Goal: Task Accomplishment & Management: Use online tool/utility

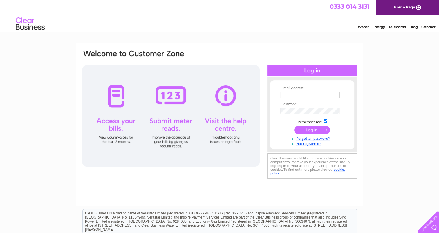
type input "[EMAIL_ADDRESS][DOMAIN_NAME]"
click at [306, 129] on input "submit" at bounding box center [312, 130] width 36 height 8
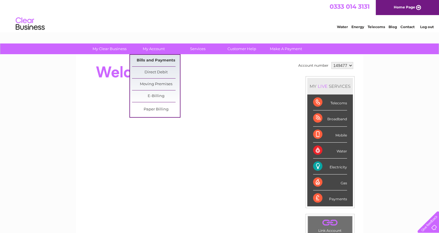
click at [159, 59] on link "Bills and Payments" at bounding box center [156, 61] width 48 height 12
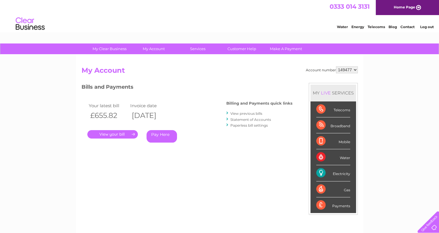
click at [245, 113] on link "View previous bills" at bounding box center [246, 113] width 32 height 4
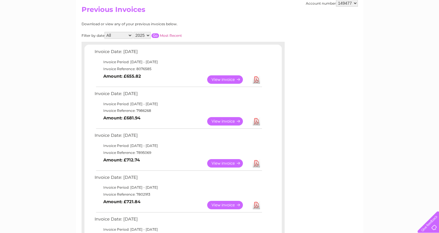
scroll to position [35, 0]
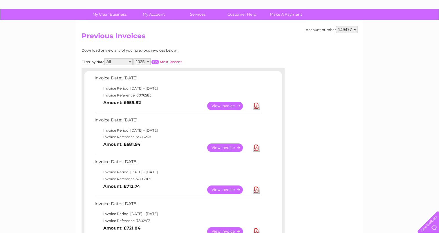
click at [149, 61] on select "2025 2024 2023 2022" at bounding box center [141, 61] width 17 height 7
select select "2024"
click at [134, 58] on select "2025 2024 2023 2022" at bounding box center [141, 61] width 17 height 7
click at [155, 63] on input "button" at bounding box center [155, 62] width 8 height 5
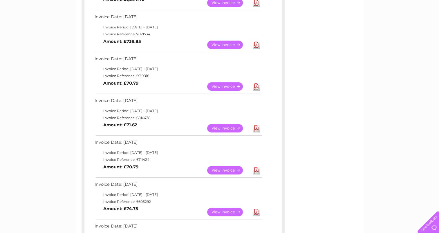
scroll to position [151, 0]
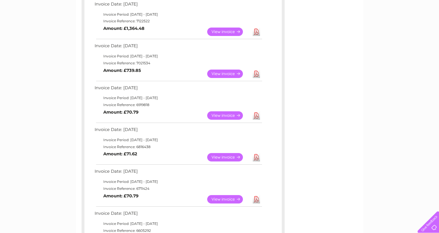
click at [226, 72] on link "View" at bounding box center [228, 74] width 43 height 8
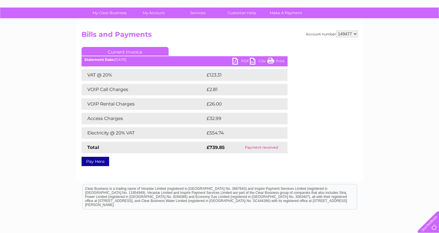
scroll to position [29, 0]
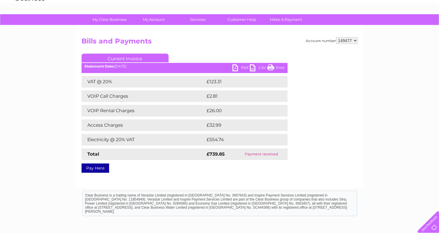
click at [234, 69] on link "PDF" at bounding box center [240, 68] width 17 height 8
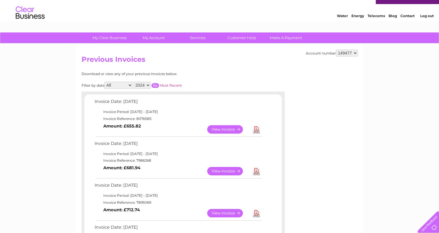
scroll to position [4, 0]
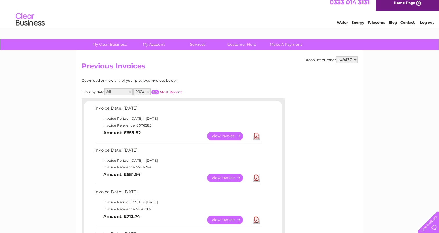
click at [149, 92] on select "2025 2024 2023 2022" at bounding box center [141, 91] width 17 height 7
select select "2025"
click at [134, 88] on select "2025 2024 2023 2022" at bounding box center [141, 91] width 17 height 7
click at [157, 93] on input "button" at bounding box center [155, 92] width 8 height 5
click at [222, 137] on link "View" at bounding box center [228, 136] width 43 height 8
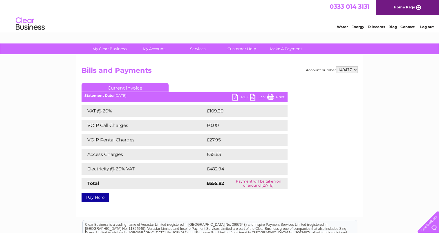
click at [236, 97] on link "PDF" at bounding box center [240, 98] width 17 height 8
click at [355, 27] on link "Energy" at bounding box center [357, 27] width 13 height 4
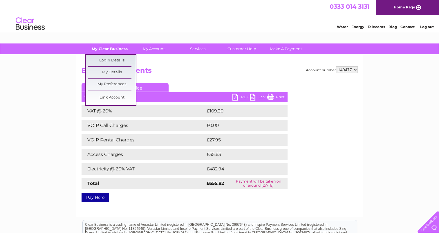
click at [117, 48] on link "My Clear Business" at bounding box center [110, 49] width 48 height 11
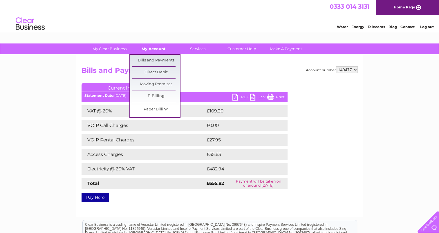
click at [147, 46] on link "My Account" at bounding box center [154, 49] width 48 height 11
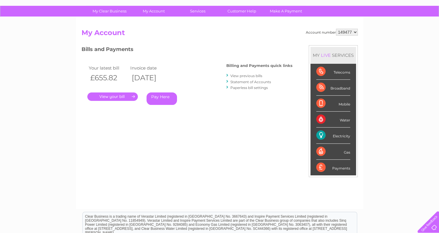
scroll to position [29, 0]
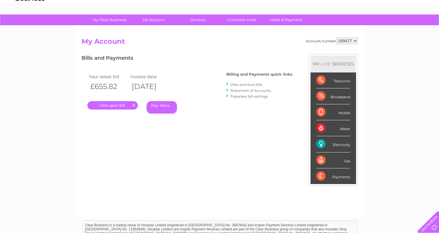
click at [110, 103] on link "." at bounding box center [112, 105] width 50 height 8
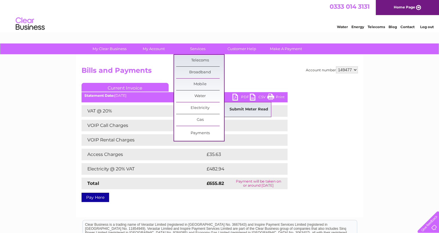
click at [240, 110] on link "Submit Meter Read" at bounding box center [249, 110] width 48 height 12
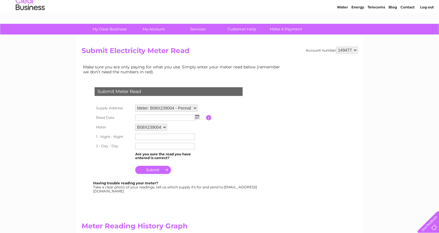
scroll to position [29, 0]
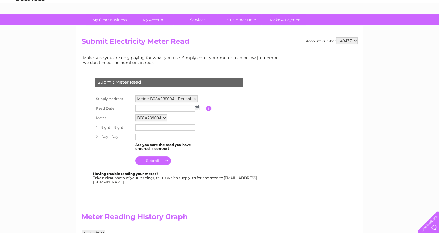
click at [196, 109] on img at bounding box center [197, 107] width 4 height 5
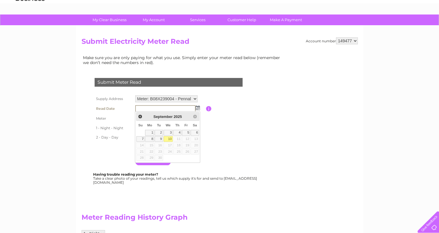
click at [167, 138] on link "10" at bounding box center [168, 139] width 9 height 6
type input "[DATE]"
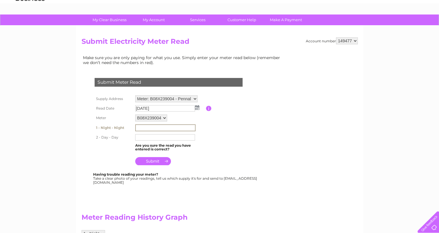
click at [149, 128] on input "text" at bounding box center [165, 127] width 60 height 7
type input "54283"
click at [150, 137] on input "text" at bounding box center [165, 137] width 60 height 7
type input "13931"
click at [152, 161] on input "submit" at bounding box center [153, 161] width 36 height 8
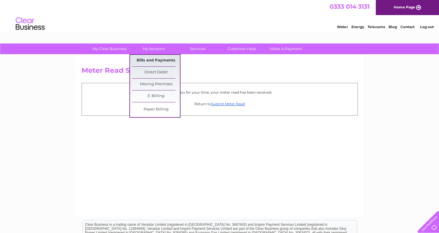
click at [151, 57] on link "Bills and Payments" at bounding box center [156, 61] width 48 height 12
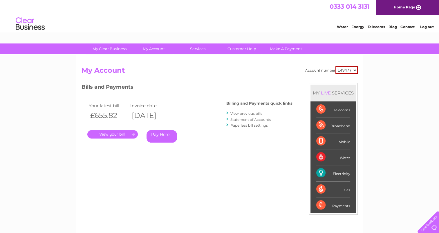
click at [239, 114] on link "View previous bills" at bounding box center [246, 113] width 32 height 4
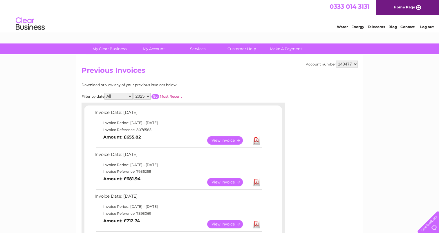
click at [148, 96] on select "2025 2024 2023 2022" at bounding box center [141, 96] width 17 height 7
select select "2024"
click at [134, 93] on select "2025 2024 2023 2022" at bounding box center [141, 96] width 17 height 7
click at [157, 97] on input "button" at bounding box center [155, 96] width 8 height 5
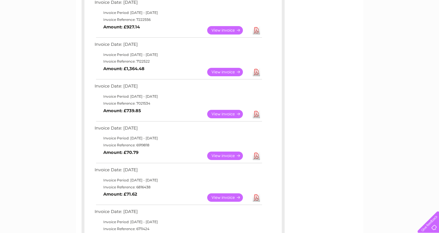
scroll to position [116, 0]
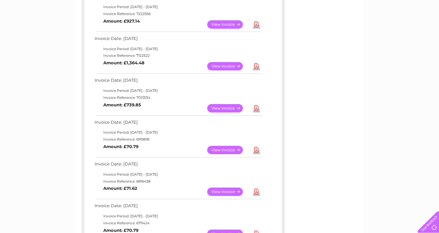
click at [227, 65] on link "View" at bounding box center [228, 66] width 43 height 8
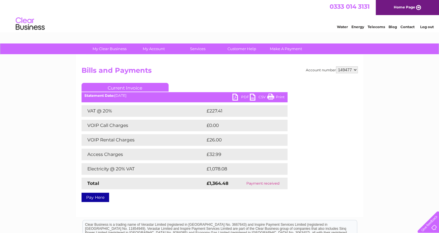
click at [236, 100] on link "PDF" at bounding box center [240, 98] width 17 height 8
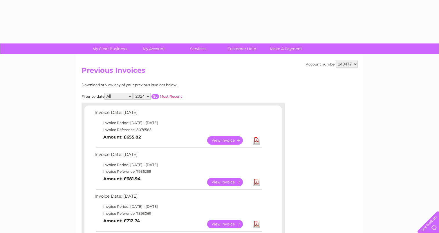
select select "2024"
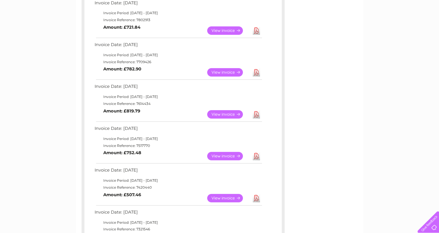
scroll to position [290, 0]
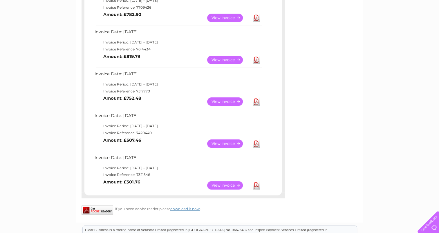
click at [212, 102] on link "View" at bounding box center [228, 101] width 43 height 8
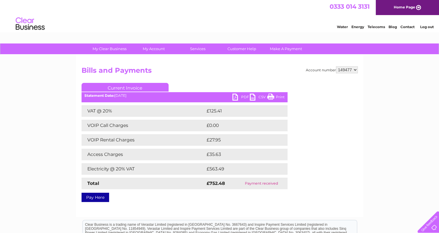
click at [234, 97] on link "PDF" at bounding box center [240, 98] width 17 height 8
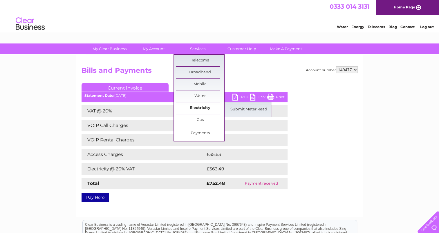
click at [201, 107] on link "Electricity" at bounding box center [200, 108] width 48 height 12
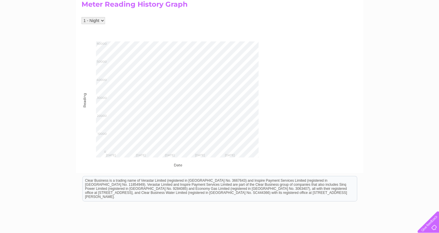
scroll to position [232, 0]
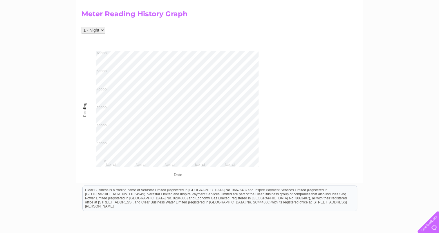
click at [103, 30] on select "1 - Night 2 - Day" at bounding box center [93, 30] width 23 height 7
select select "242835"
click at [82, 27] on select "1 - Night 2 - Day" at bounding box center [93, 30] width 23 height 7
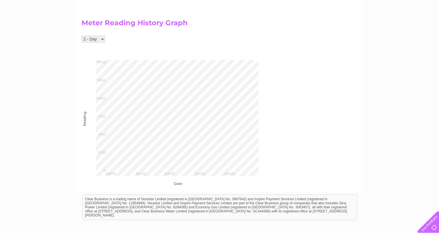
scroll to position [227, 0]
